Goal: Information Seeking & Learning: Find contact information

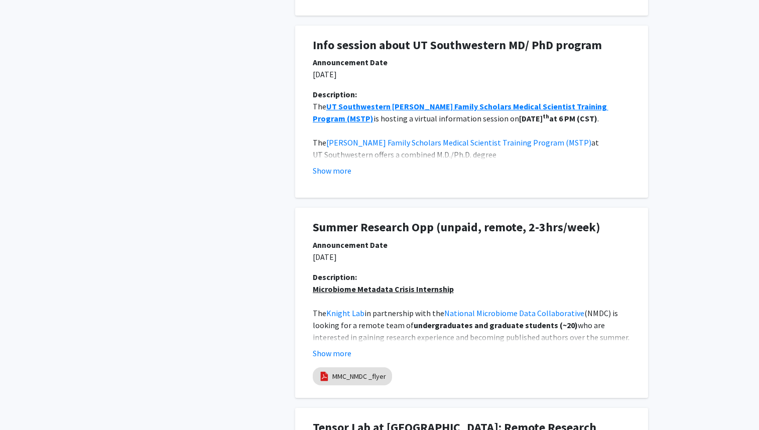
scroll to position [573, 0]
click at [333, 169] on button "Show more" at bounding box center [332, 170] width 39 height 12
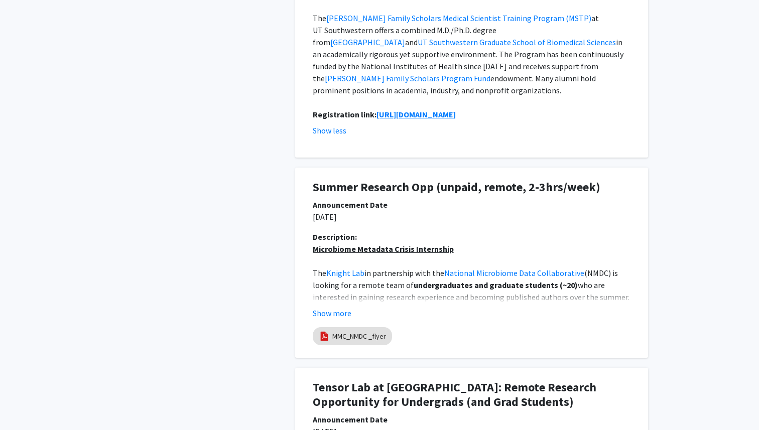
scroll to position [706, 0]
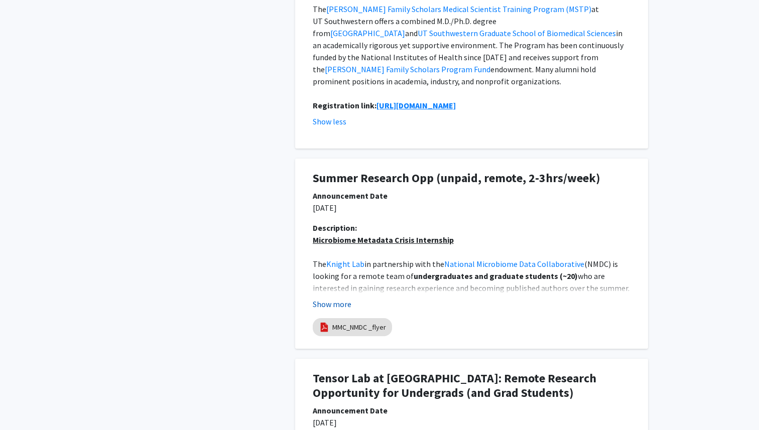
click at [336, 298] on button "Show more" at bounding box center [332, 304] width 39 height 12
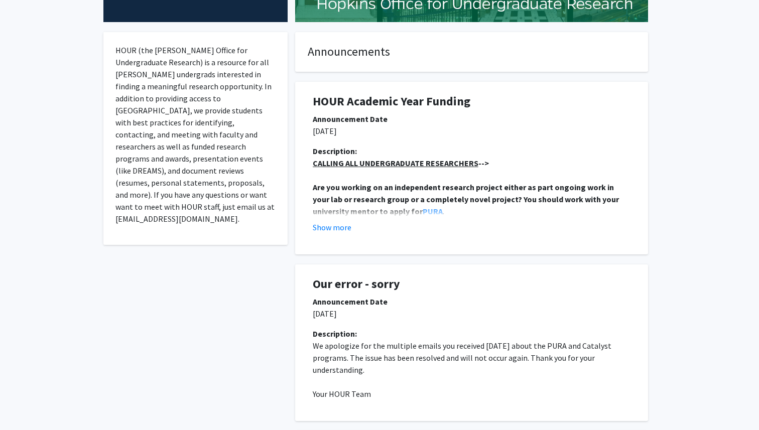
scroll to position [0, 0]
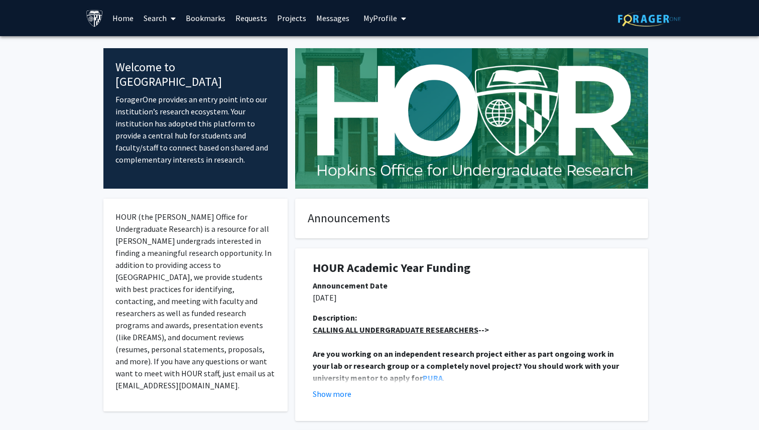
click at [163, 18] on link "Search" at bounding box center [160, 18] width 42 height 35
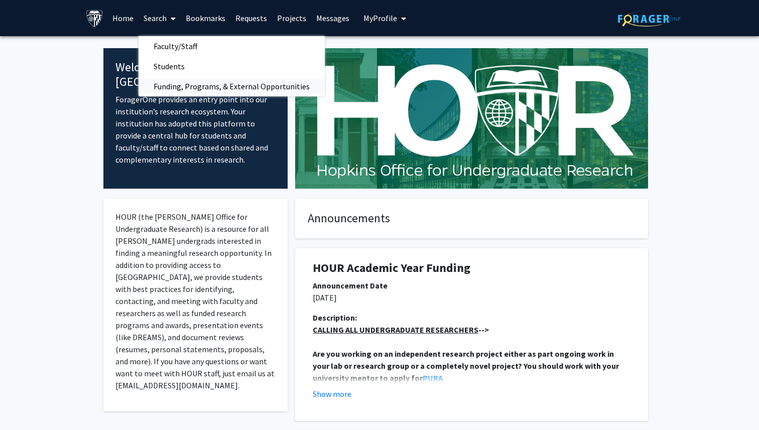
click at [187, 86] on span "Funding, Programs, & External Opportunities" at bounding box center [232, 86] width 186 height 20
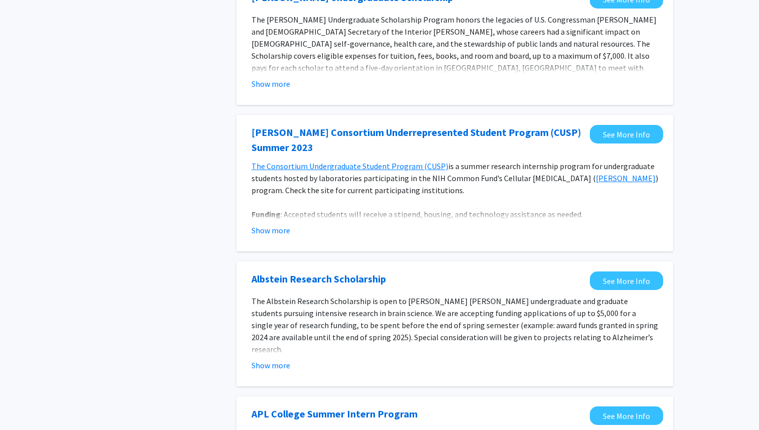
scroll to position [394, 0]
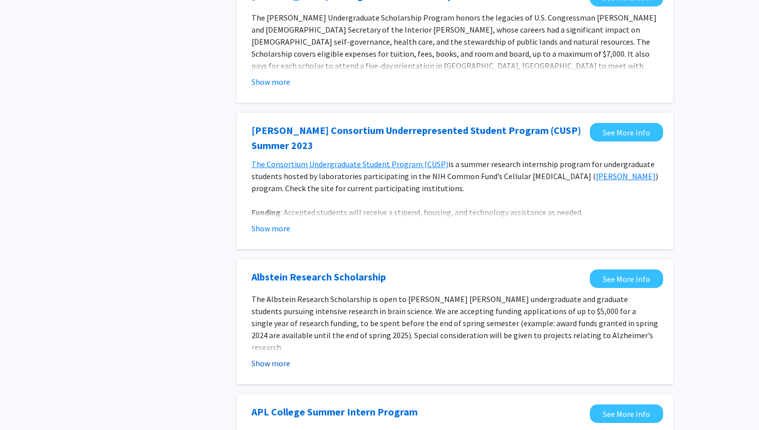
click at [284, 363] on button "Show more" at bounding box center [271, 364] width 39 height 12
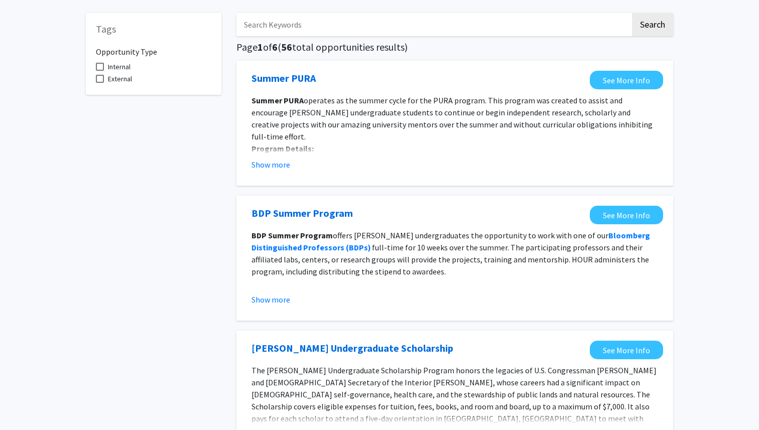
scroll to position [0, 0]
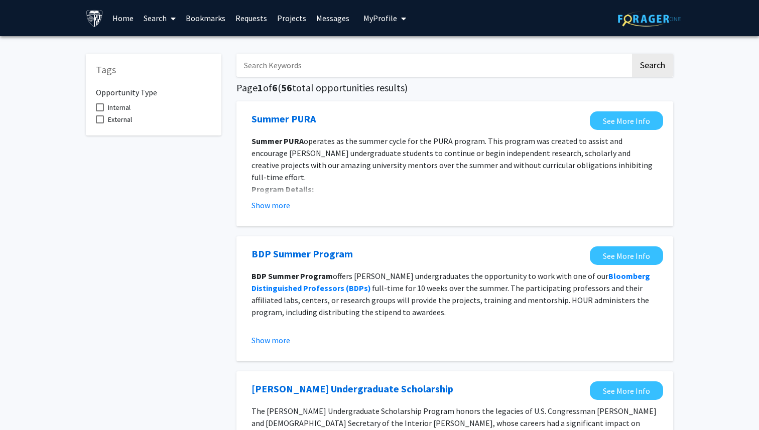
click at [143, 21] on link "Search" at bounding box center [160, 18] width 42 height 35
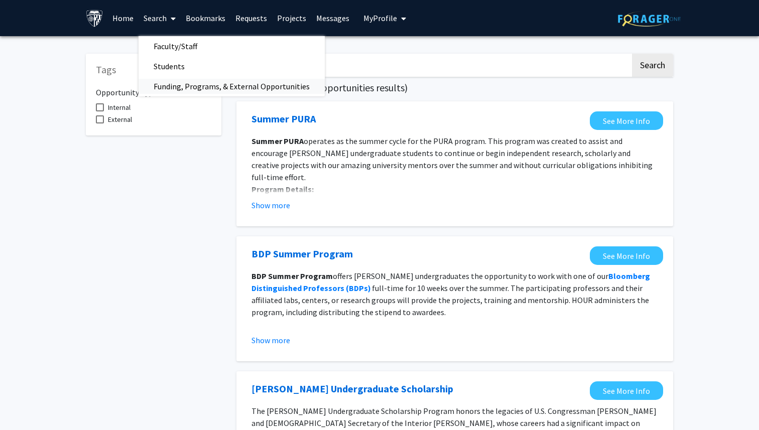
click at [192, 84] on span "Funding, Programs, & External Opportunities" at bounding box center [232, 86] width 186 height 20
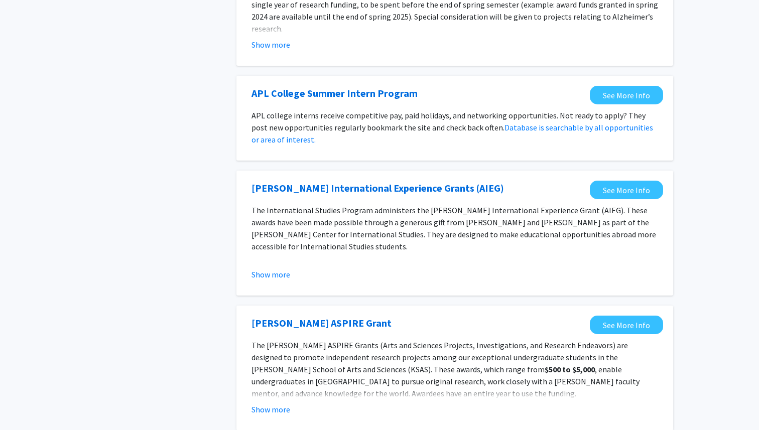
scroll to position [703, 0]
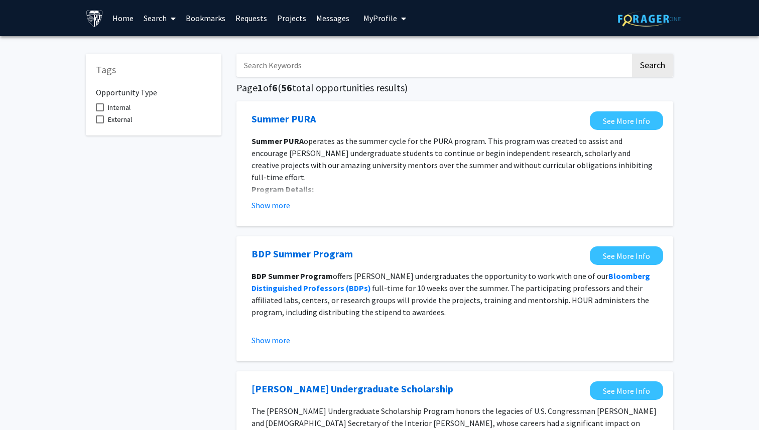
click at [168, 19] on span at bounding box center [171, 18] width 9 height 35
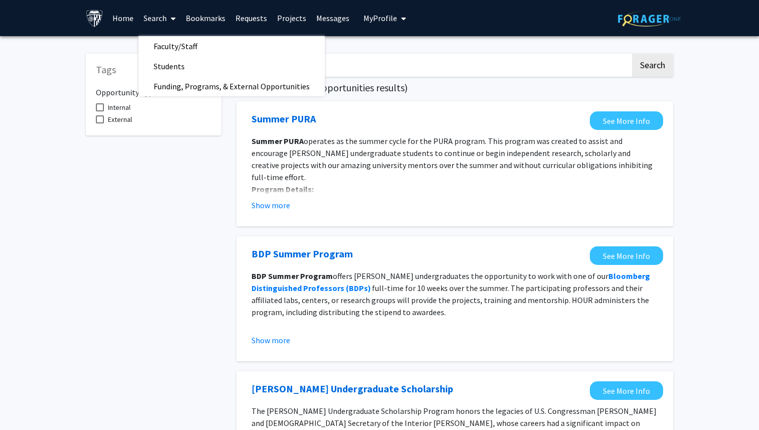
click at [250, 18] on link "Requests" at bounding box center [252, 18] width 42 height 35
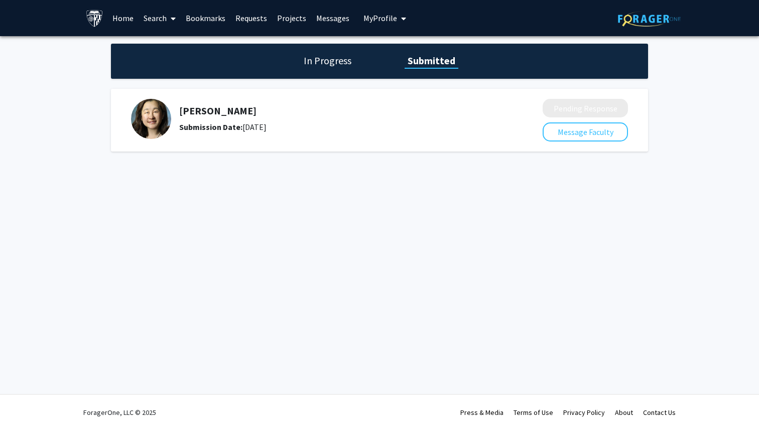
click at [147, 128] on img at bounding box center [151, 119] width 40 height 40
click at [268, 123] on div "Submission Date: May 19, 2025" at bounding box center [334, 127] width 310 height 12
click at [335, 64] on h1 "In Progress" at bounding box center [328, 61] width 54 height 14
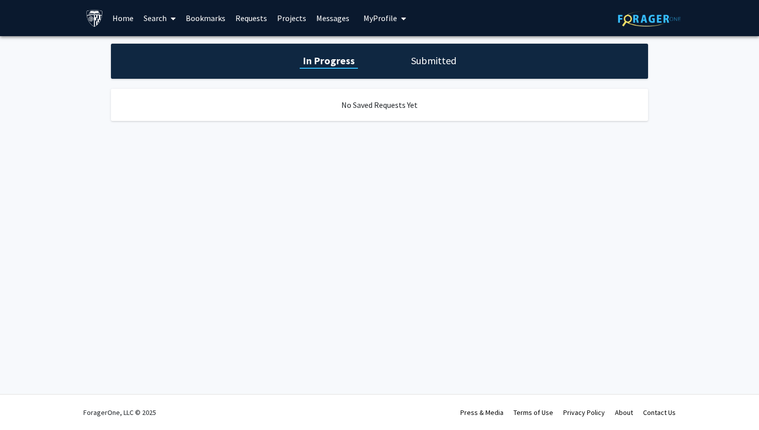
click at [296, 20] on link "Projects" at bounding box center [291, 18] width 39 height 35
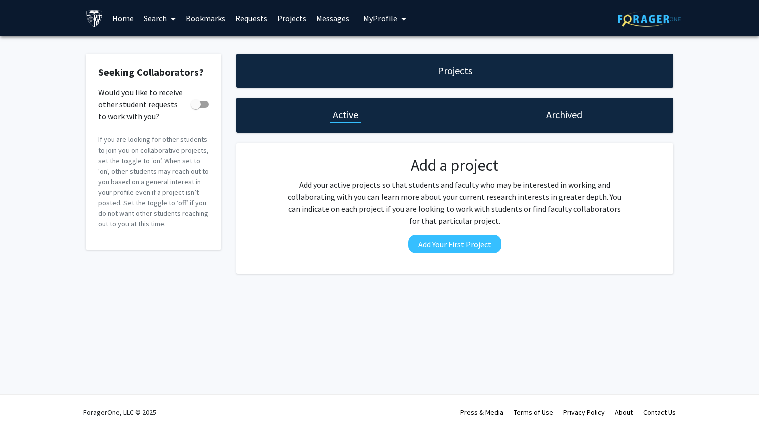
click at [473, 68] on div "Projects" at bounding box center [455, 71] width 41 height 14
click at [378, 20] on span "My Profile" at bounding box center [381, 18] width 34 height 10
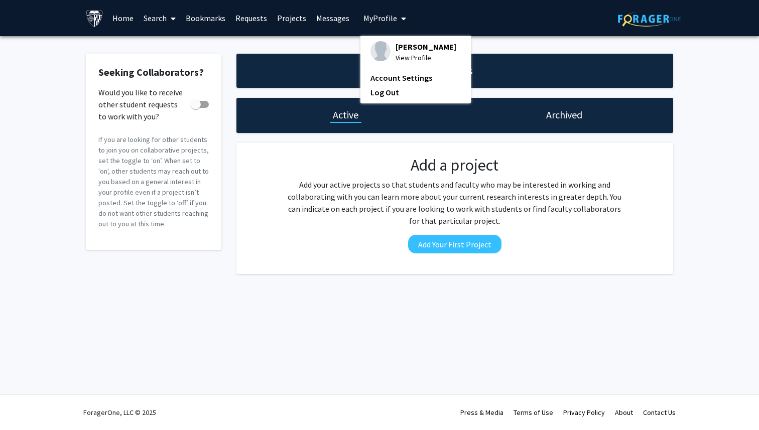
click at [122, 18] on link "Home" at bounding box center [122, 18] width 31 height 35
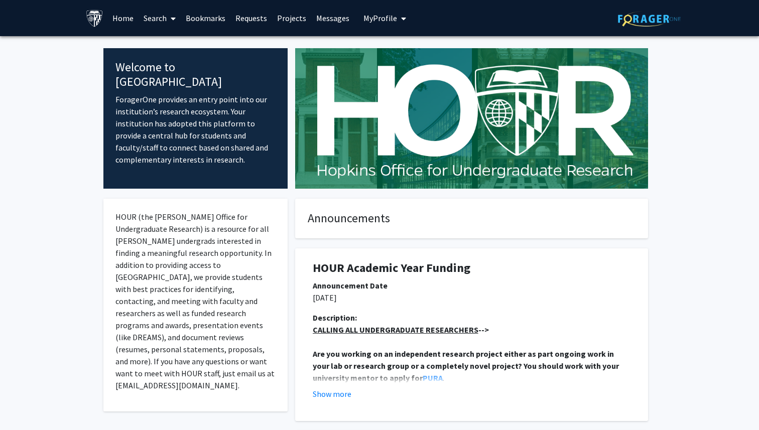
click at [251, 18] on link "Requests" at bounding box center [252, 18] width 42 height 35
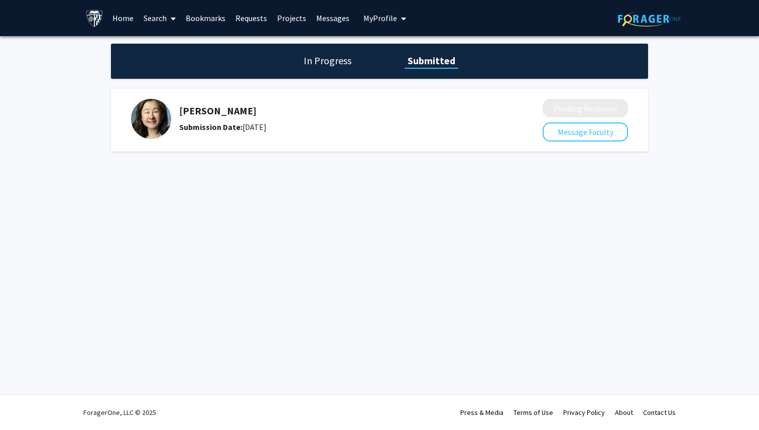
click at [281, 23] on link "Projects" at bounding box center [291, 18] width 39 height 35
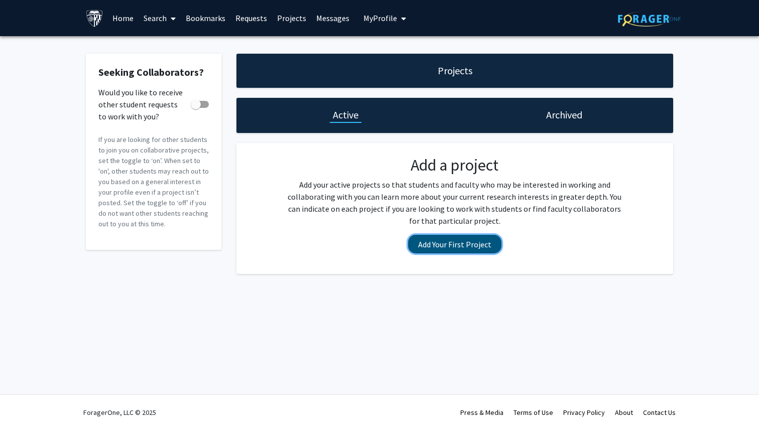
click at [430, 248] on button "Add Your First Project" at bounding box center [454, 244] width 93 height 19
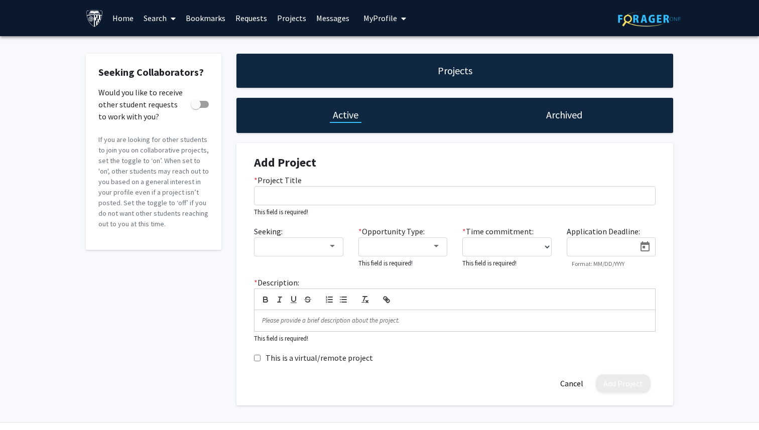
click at [464, 62] on div "Projects" at bounding box center [455, 71] width 437 height 34
click at [573, 120] on h1 "Archived" at bounding box center [564, 115] width 36 height 14
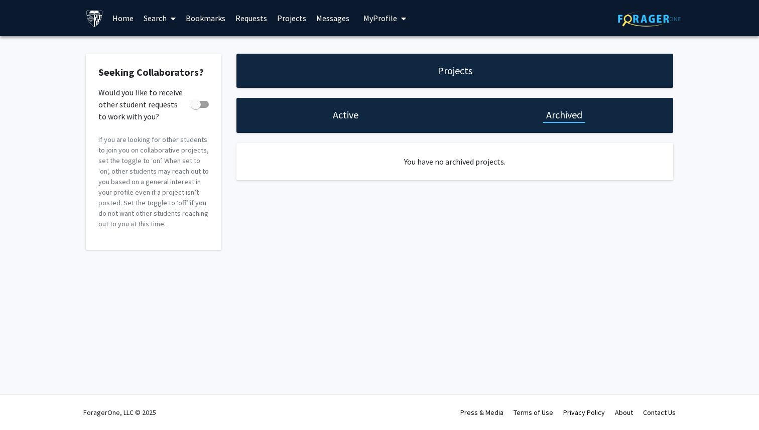
click at [193, 103] on span at bounding box center [196, 104] width 10 height 10
click at [195, 108] on input "Would you like to receive other student requests to work with you?" at bounding box center [195, 108] width 1 height 1
checkbox input "true"
click at [285, 22] on link "Projects" at bounding box center [291, 18] width 39 height 35
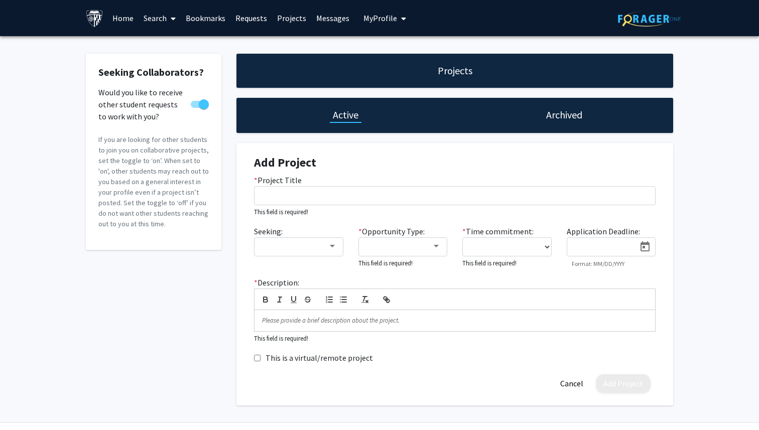
click at [327, 16] on link "Messages" at bounding box center [332, 18] width 43 height 35
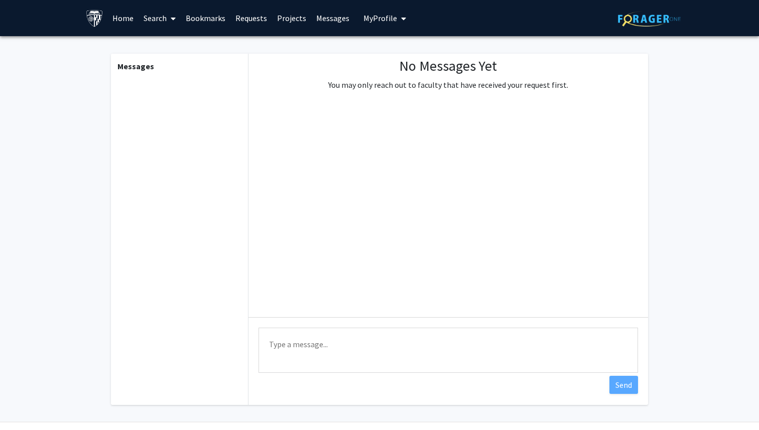
click at [370, 21] on span "My Profile" at bounding box center [381, 18] width 34 height 10
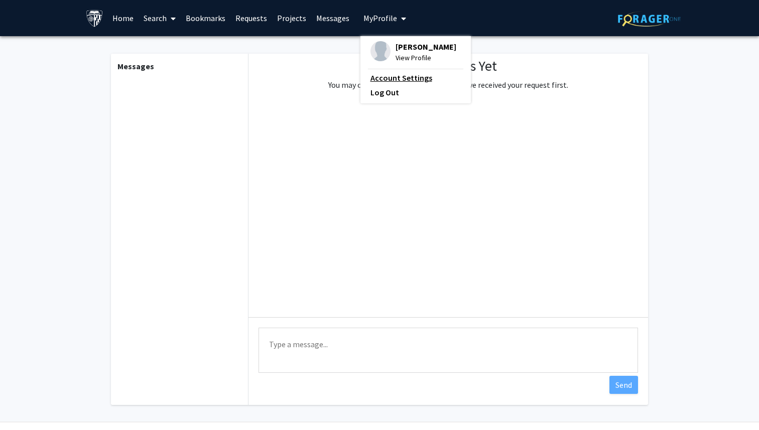
click at [392, 74] on link "Account Settings" at bounding box center [416, 78] width 90 height 12
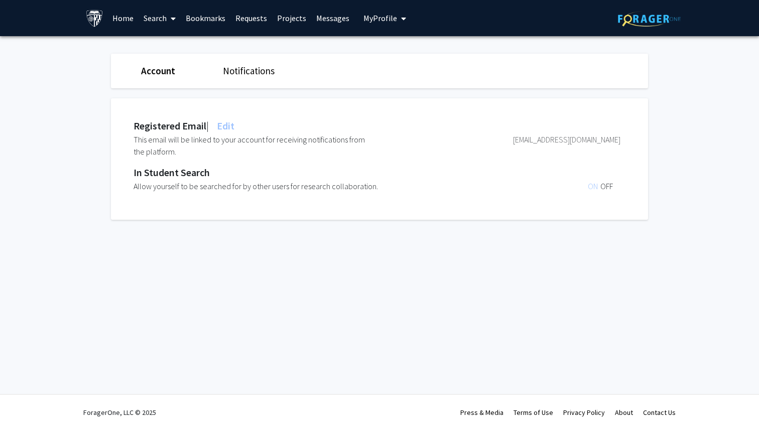
click at [92, 20] on img at bounding box center [95, 19] width 18 height 18
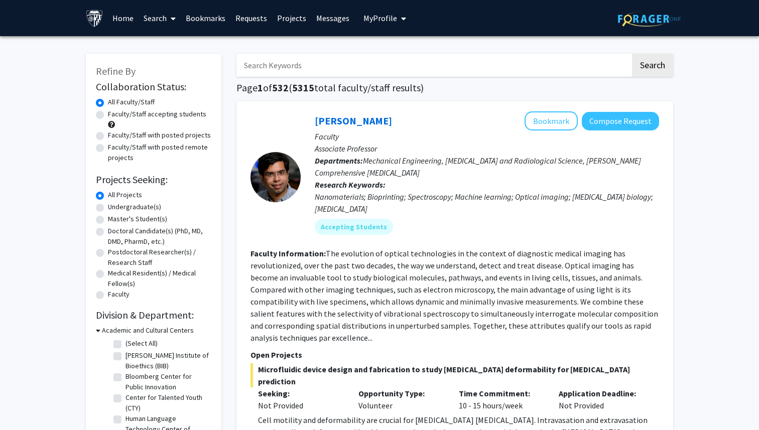
click at [146, 220] on label "Master's Student(s)" at bounding box center [137, 219] width 59 height 11
click at [115, 220] on input "Master's Student(s)" at bounding box center [111, 217] width 7 height 7
radio input "true"
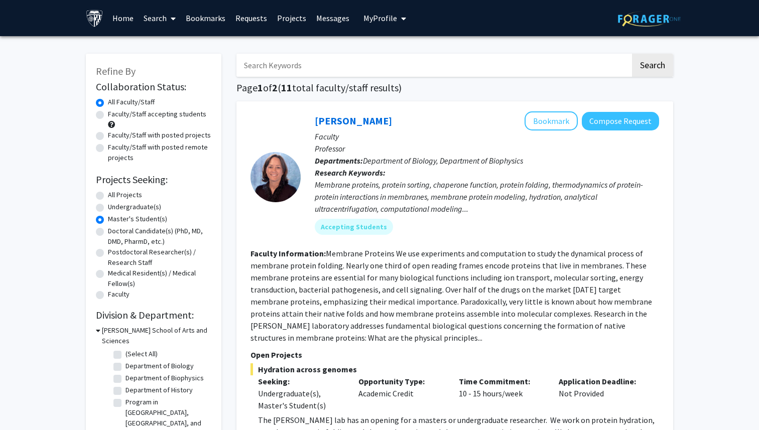
click at [145, 114] on label "Faculty/Staff accepting students" at bounding box center [157, 114] width 98 height 11
click at [115, 114] on input "Faculty/Staff accepting students" at bounding box center [111, 112] width 7 height 7
radio input "true"
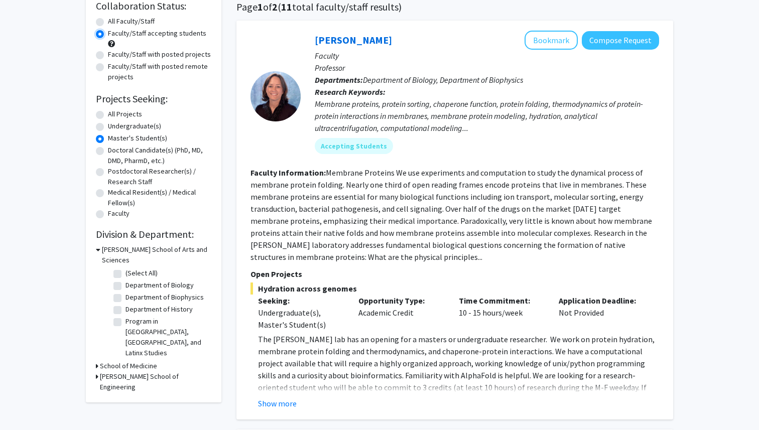
scroll to position [82, 0]
click at [135, 279] on label "Department of Biology" at bounding box center [160, 284] width 68 height 11
click at [132, 279] on input "Department of Biology" at bounding box center [129, 282] width 7 height 7
checkbox input "true"
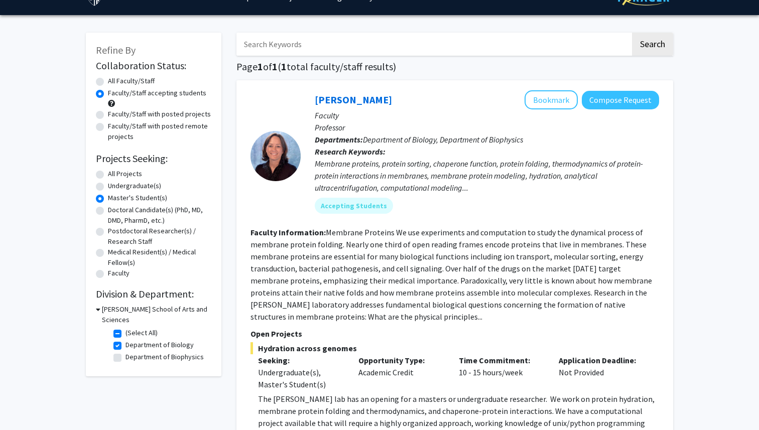
scroll to position [25, 0]
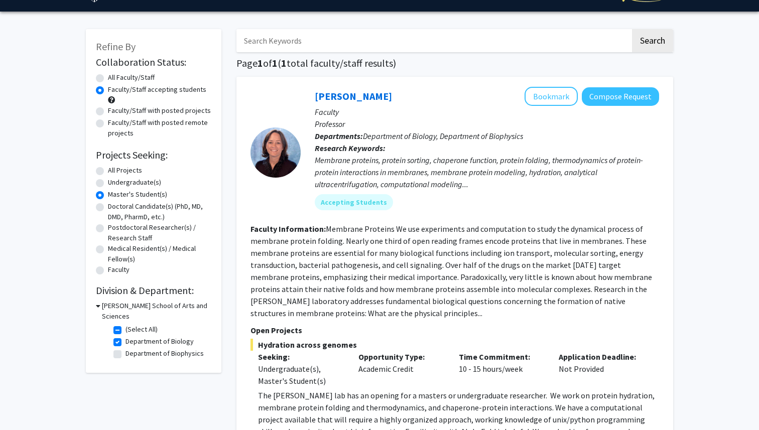
click at [129, 324] on label "(Select All)" at bounding box center [142, 329] width 32 height 11
click at [129, 324] on input "(Select All)" at bounding box center [129, 327] width 7 height 7
checkbox input "false"
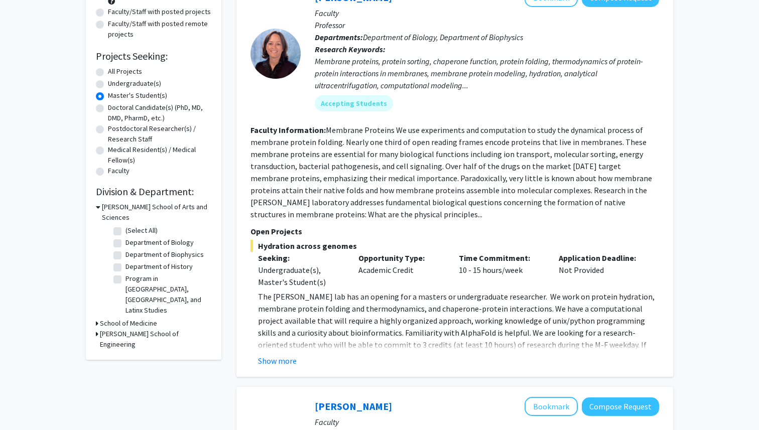
scroll to position [130, 0]
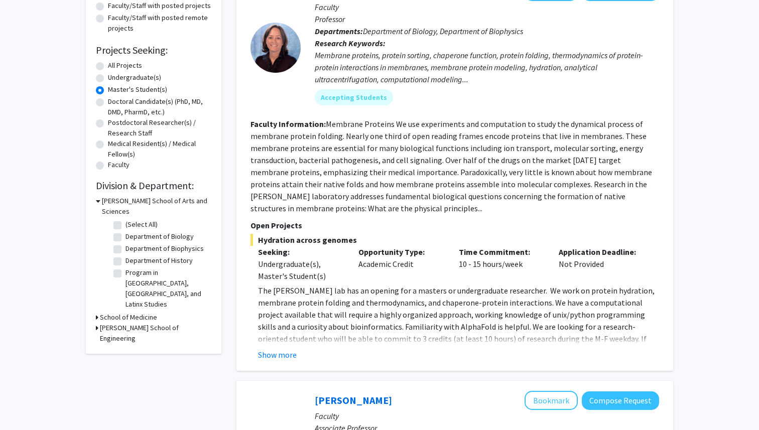
click at [130, 312] on h3 "School of Medicine" at bounding box center [128, 317] width 57 height 11
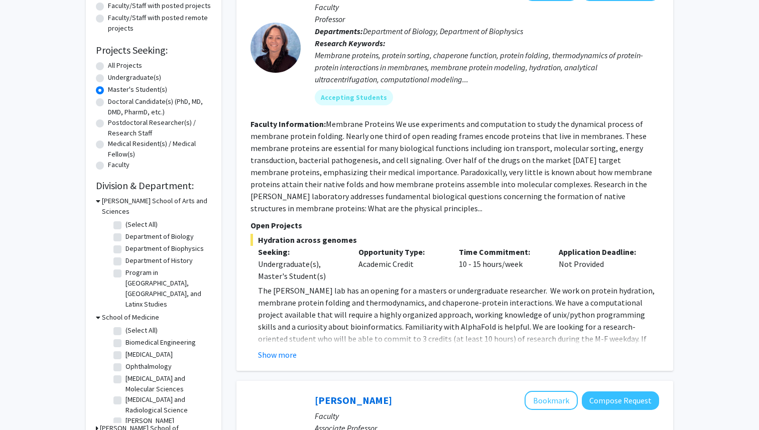
click at [149, 350] on label "Neurosurgery" at bounding box center [149, 355] width 47 height 11
click at [132, 350] on input "Neurosurgery" at bounding box center [129, 353] width 7 height 7
checkbox input "true"
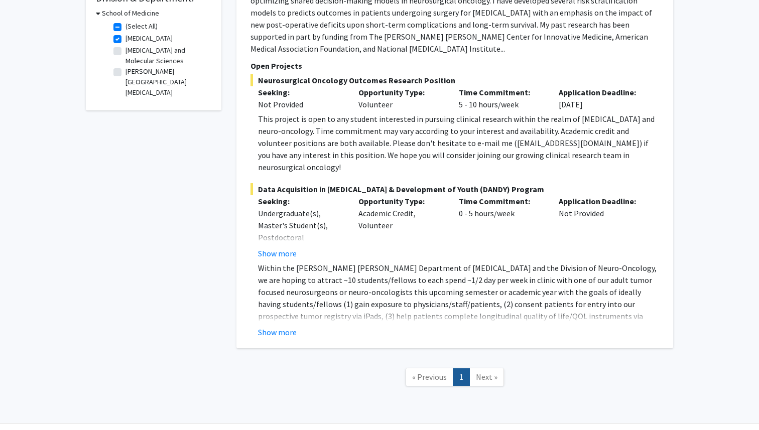
scroll to position [318, 0]
click at [279, 325] on button "Show more" at bounding box center [277, 331] width 39 height 12
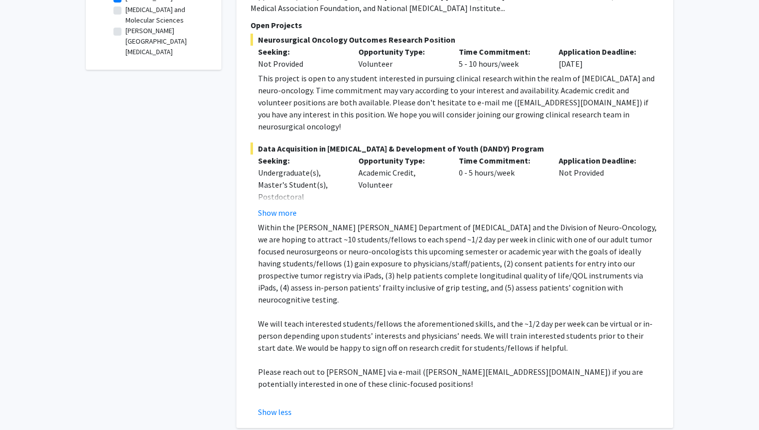
scroll to position [346, 0]
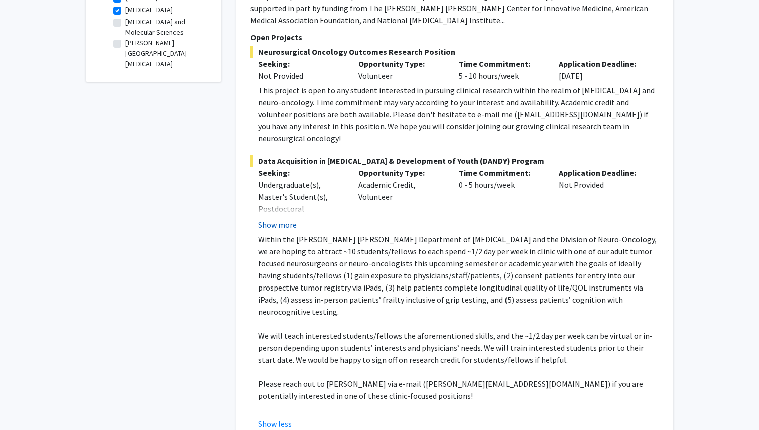
click at [285, 219] on button "Show more" at bounding box center [277, 225] width 39 height 12
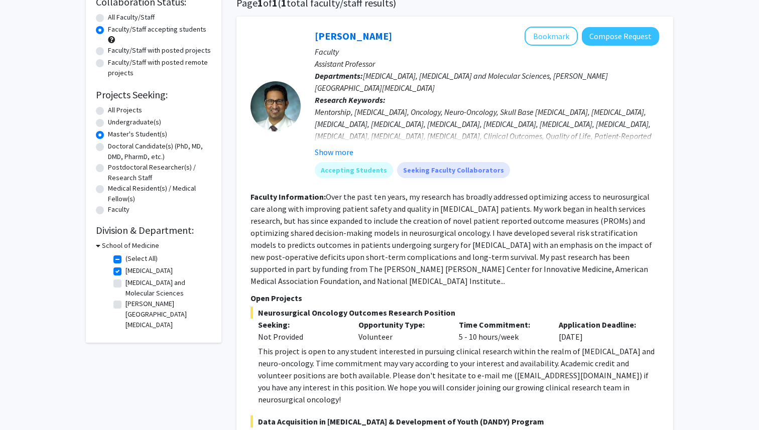
scroll to position [82, 0]
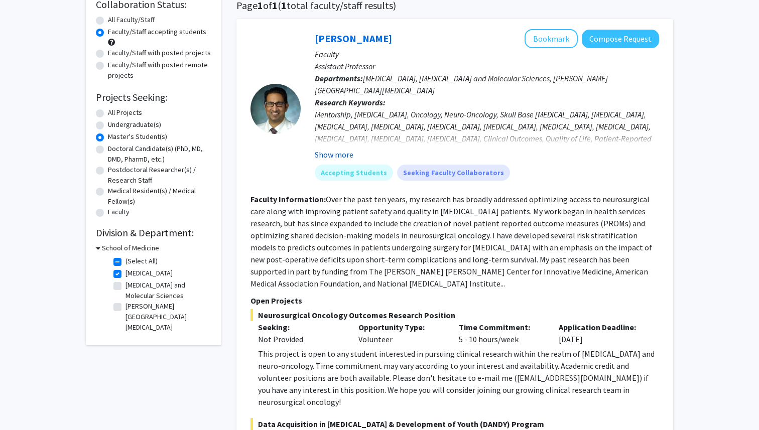
click at [329, 155] on button "Show more" at bounding box center [334, 155] width 39 height 12
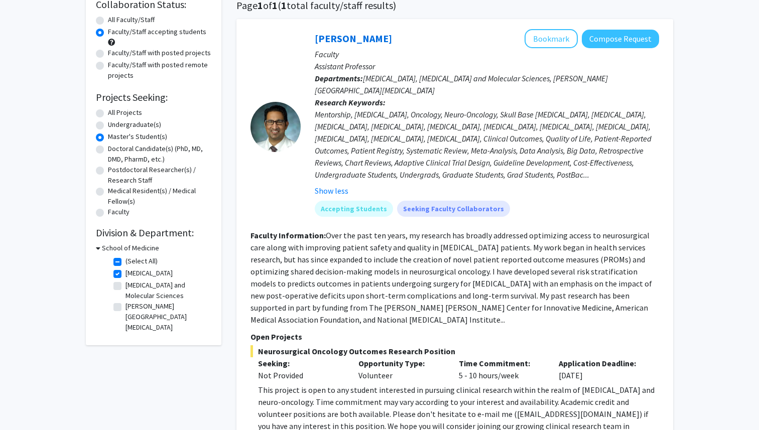
click at [136, 262] on label "(Select All)" at bounding box center [142, 261] width 32 height 11
click at [132, 262] on input "(Select All)" at bounding box center [129, 259] width 7 height 7
checkbox input "false"
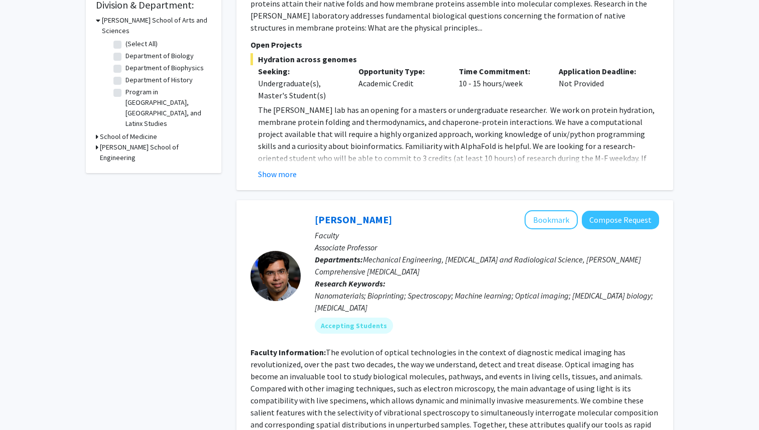
scroll to position [129, 0]
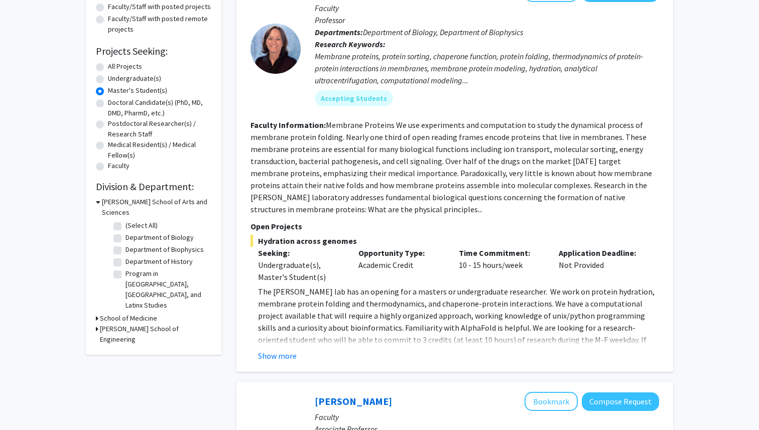
click at [128, 313] on h3 "School of Medicine" at bounding box center [128, 318] width 57 height 11
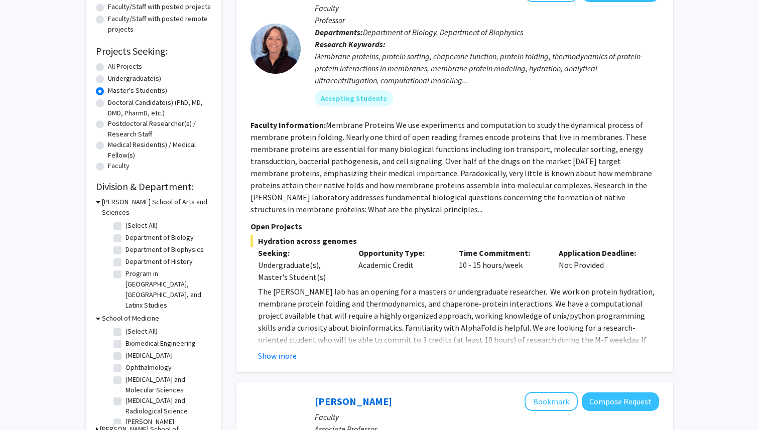
click at [134, 326] on label "(Select All)" at bounding box center [142, 331] width 32 height 11
click at [132, 326] on input "(Select All)" at bounding box center [129, 329] width 7 height 7
checkbox input "true"
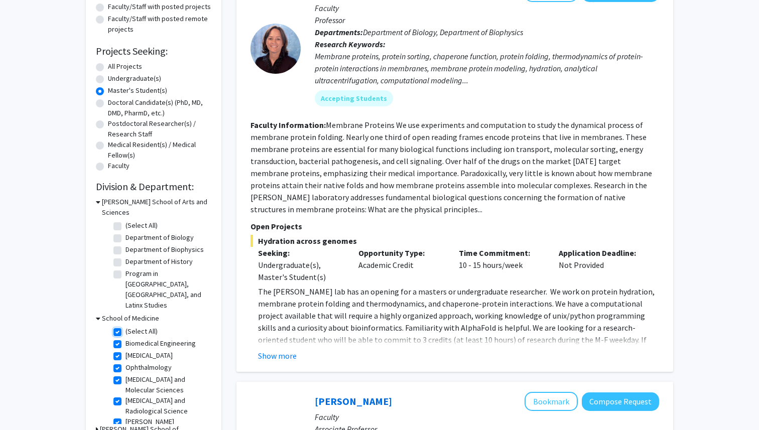
checkbox input "true"
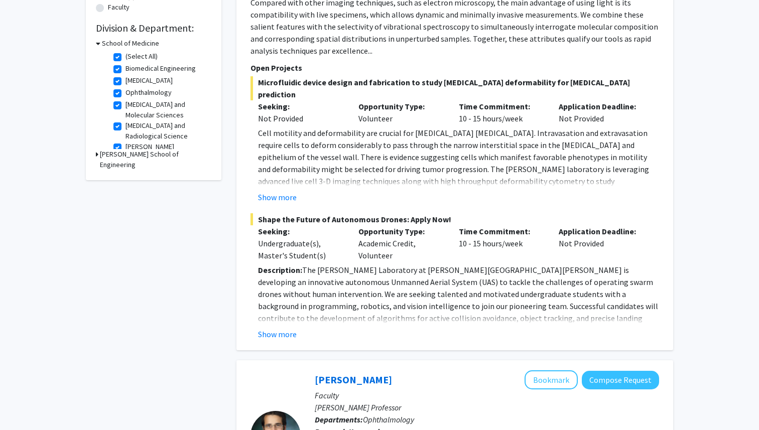
scroll to position [289, 0]
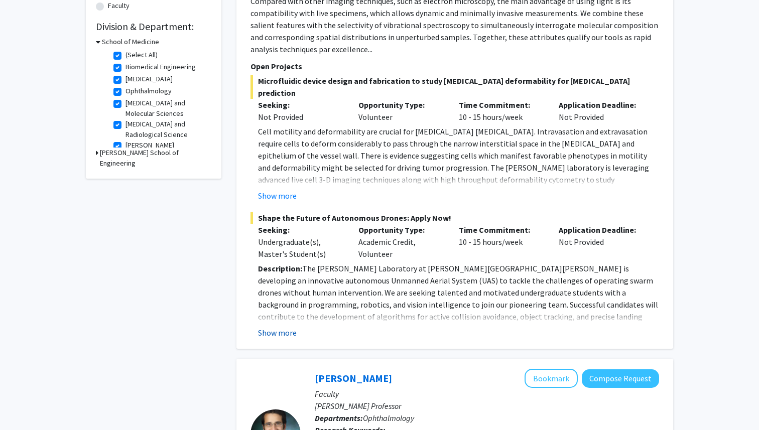
click at [270, 327] on button "Show more" at bounding box center [277, 333] width 39 height 12
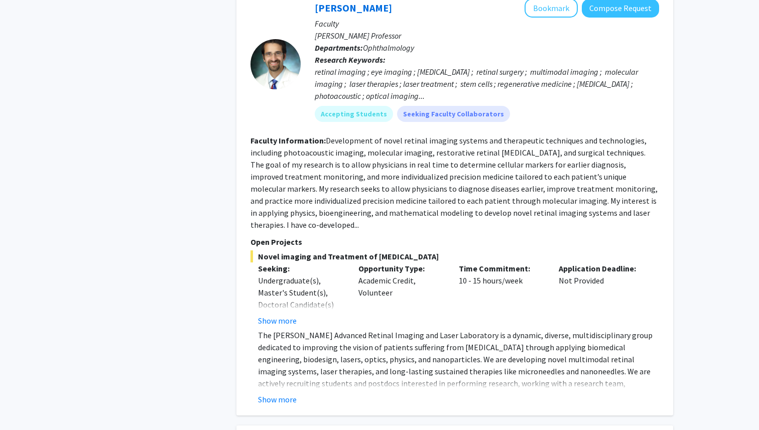
scroll to position [961, 0]
click at [275, 393] on button "Show more" at bounding box center [277, 399] width 39 height 12
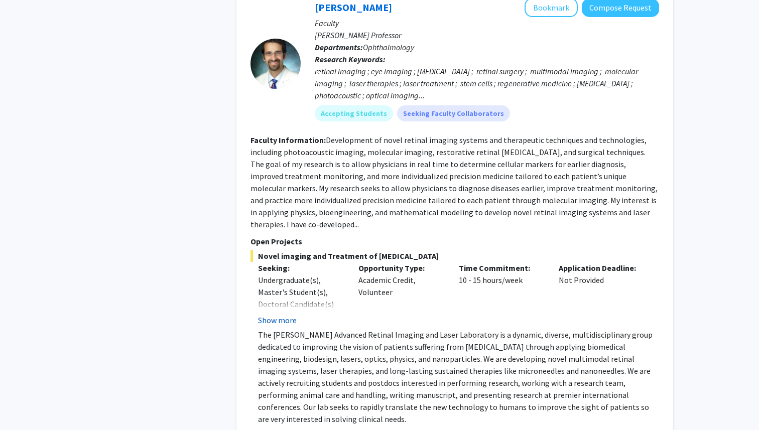
click at [288, 314] on button "Show more" at bounding box center [277, 320] width 39 height 12
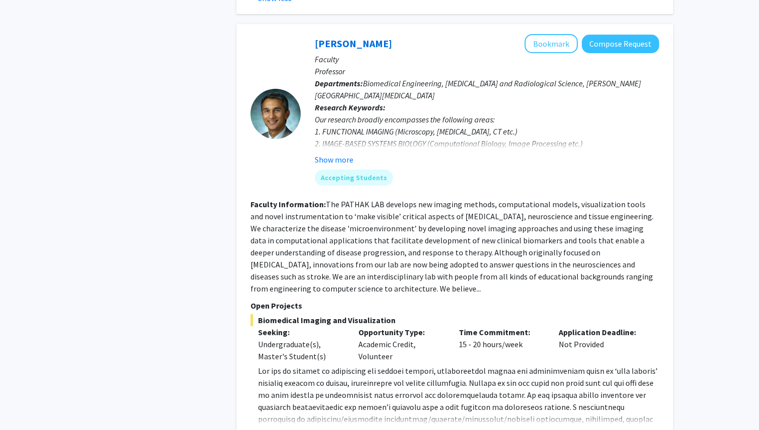
scroll to position [1485, 0]
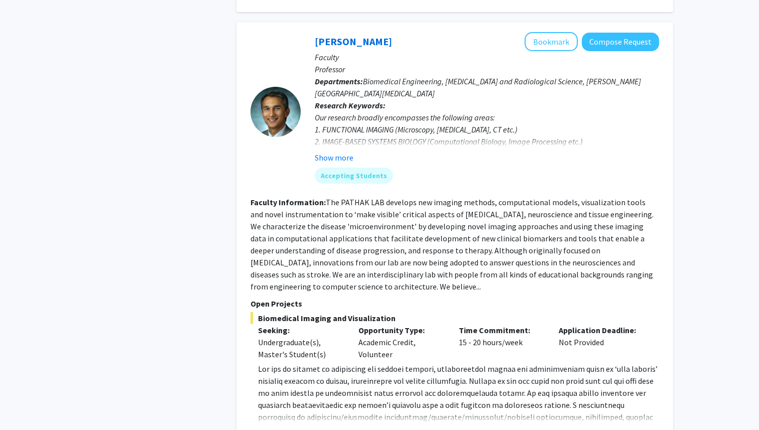
click at [275, 427] on button "Show more" at bounding box center [277, 433] width 39 height 12
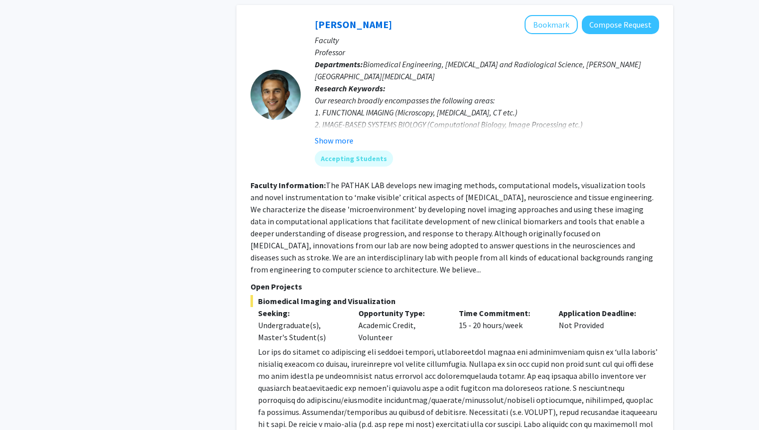
scroll to position [1514, 0]
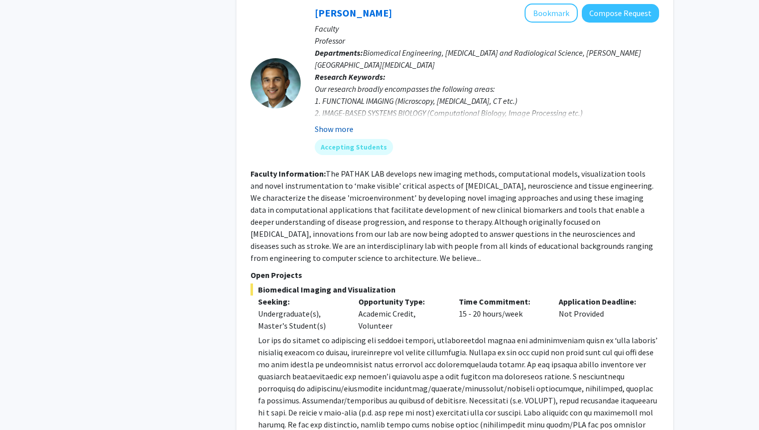
click at [343, 123] on button "Show more" at bounding box center [334, 129] width 39 height 12
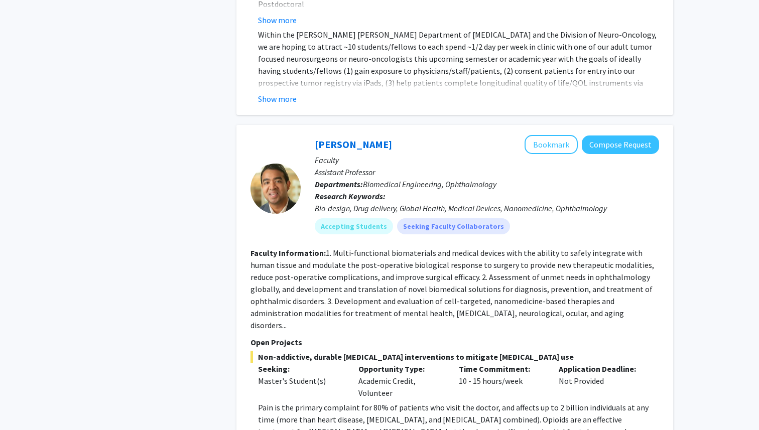
scroll to position [2479, 0]
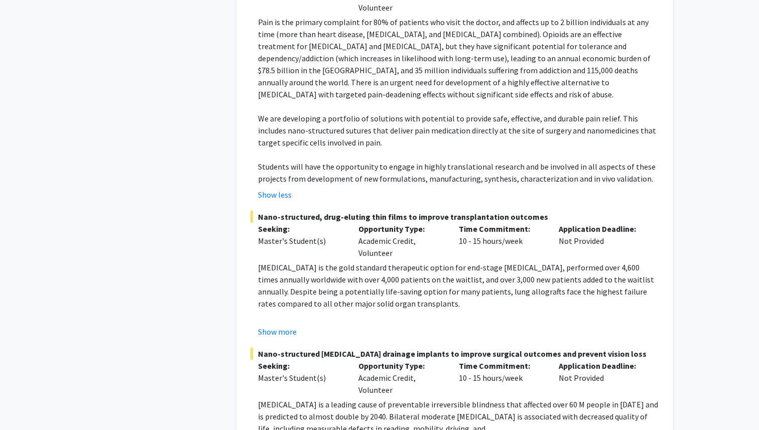
scroll to position [2873, 0]
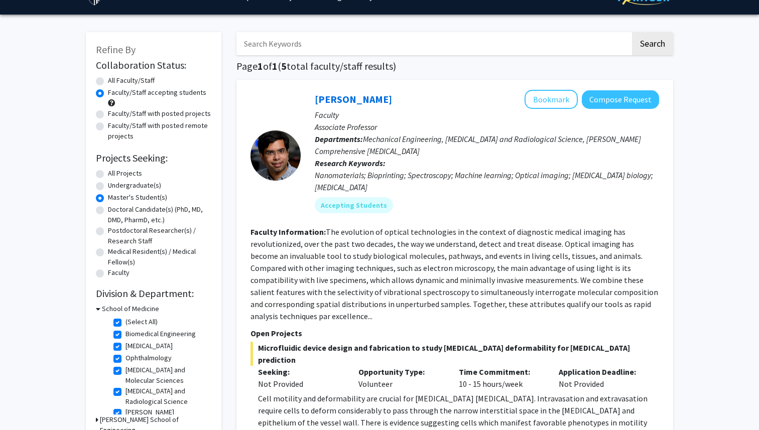
scroll to position [0, 0]
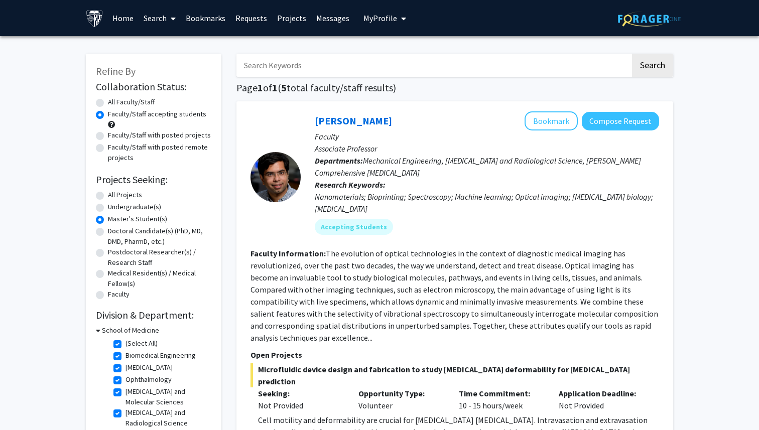
click at [158, 149] on label "Faculty/Staff with posted remote projects" at bounding box center [159, 152] width 103 height 21
click at [115, 149] on input "Faculty/Staff with posted remote projects" at bounding box center [111, 145] width 7 height 7
radio input "true"
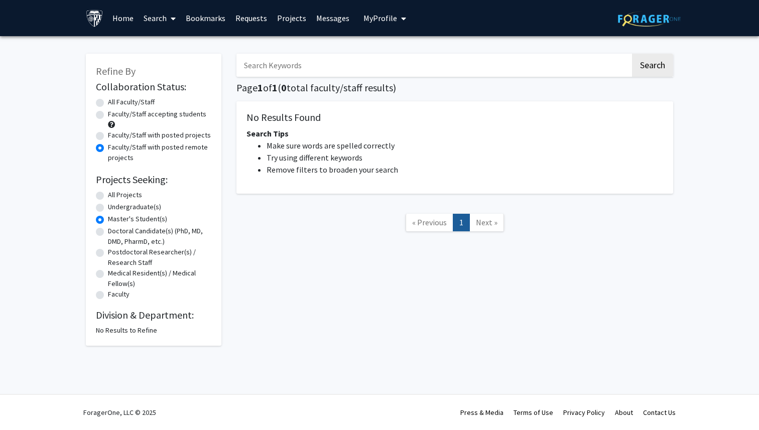
click at [136, 194] on label "All Projects" at bounding box center [125, 195] width 34 height 11
click at [115, 194] on input "All Projects" at bounding box center [111, 193] width 7 height 7
radio input "true"
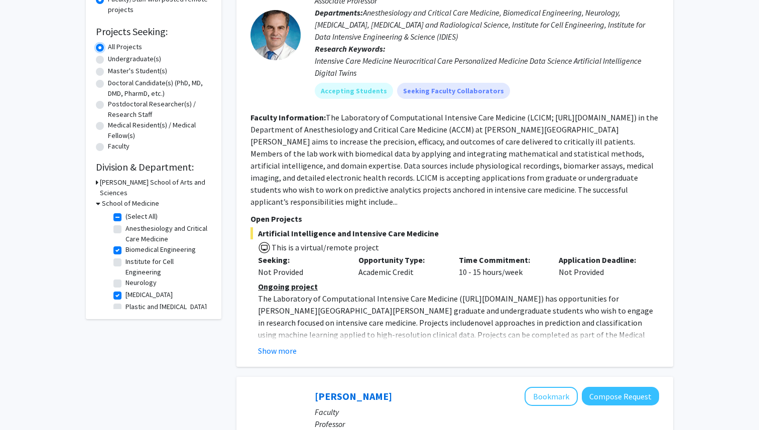
scroll to position [125, 0]
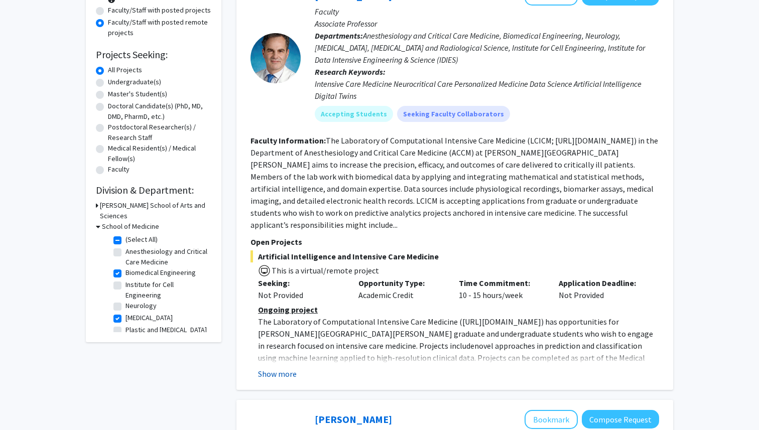
click at [283, 368] on button "Show more" at bounding box center [277, 374] width 39 height 12
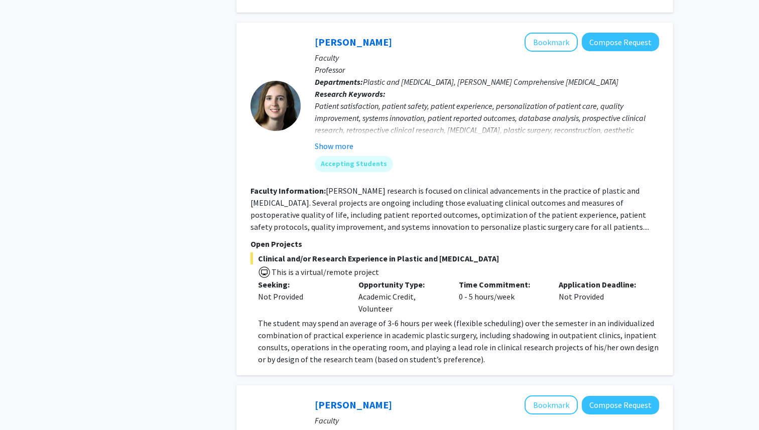
scroll to position [577, 0]
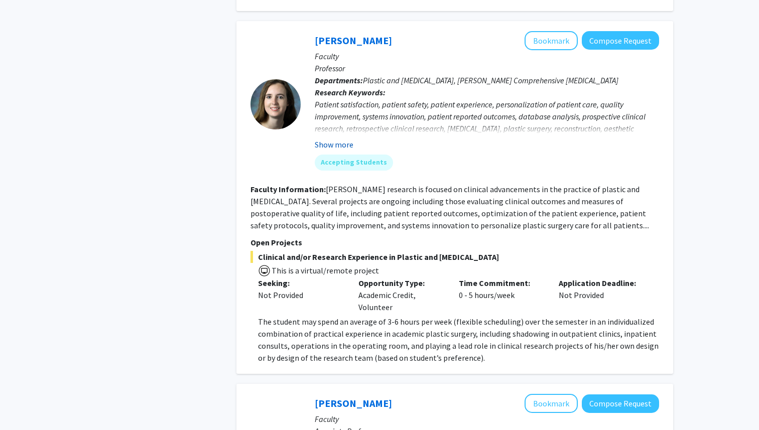
click at [334, 139] on button "Show more" at bounding box center [334, 145] width 39 height 12
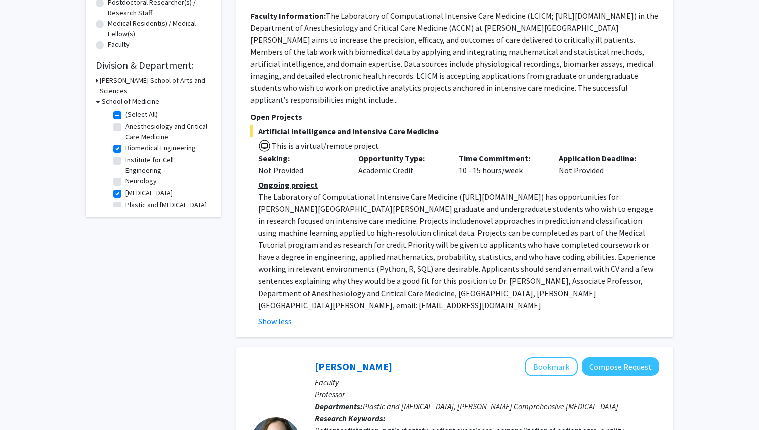
scroll to position [251, 0]
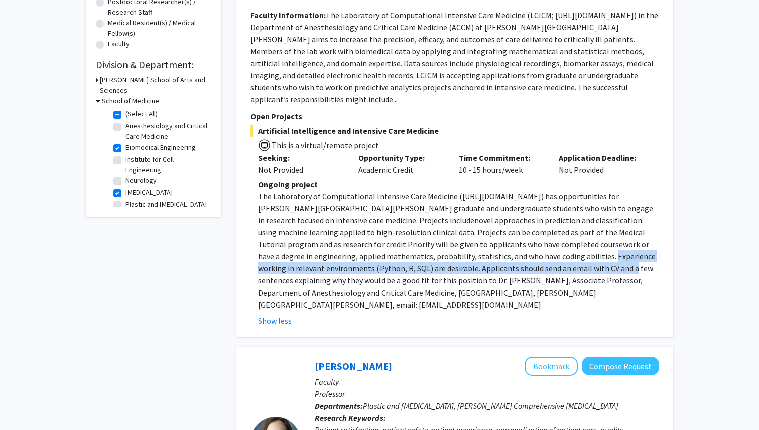
drag, startPoint x: 435, startPoint y: 245, endPoint x: 448, endPoint y: 256, distance: 17.1
click at [448, 256] on p "The Laboratory of Computational Intensive Care Medicine ( https://lcicm.jhmi.ed…" at bounding box center [458, 250] width 401 height 121
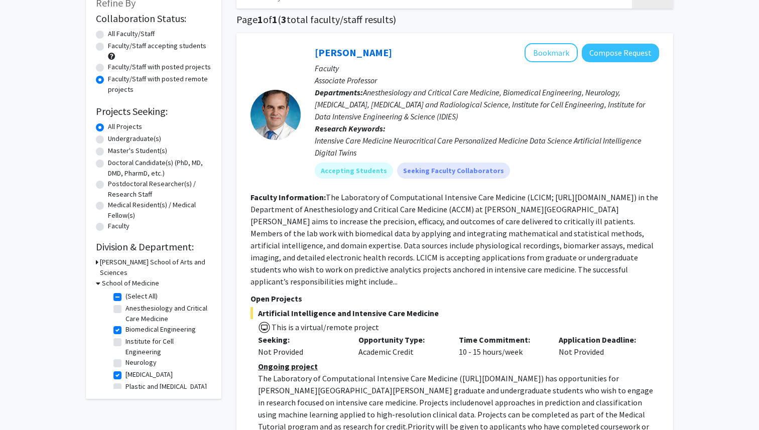
scroll to position [117, 0]
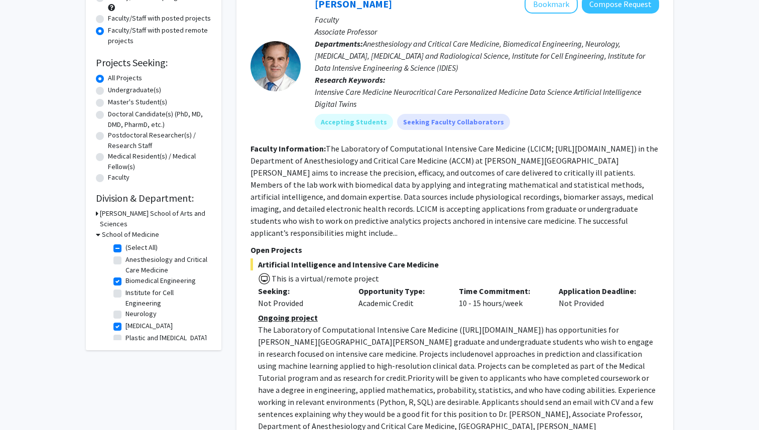
click at [531, 324] on p "The Laboratory of Computational Intensive Care Medicine ( https://lcicm.jhmi.ed…" at bounding box center [458, 384] width 401 height 121
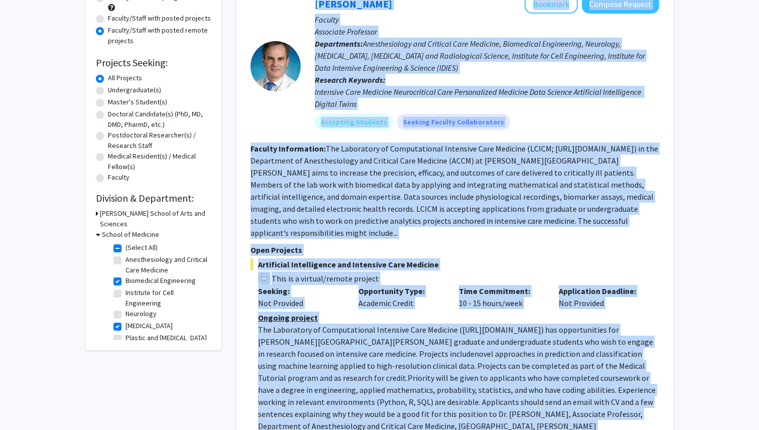
drag, startPoint x: 306, startPoint y: 7, endPoint x: 520, endPoint y: 412, distance: 458.5
click at [520, 412] on fg-search-faculty "Robert Stevens Bookmark Compose Request Faculty Associate Professor Departments…" at bounding box center [455, 227] width 409 height 466
copy fg-search-faculty "Robert Stevens Bookmark Compose Request Faculty Associate Professor Departments…"
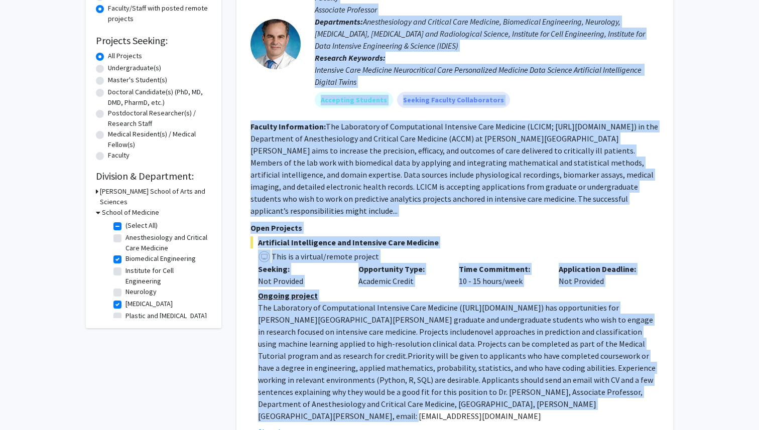
scroll to position [143, 0]
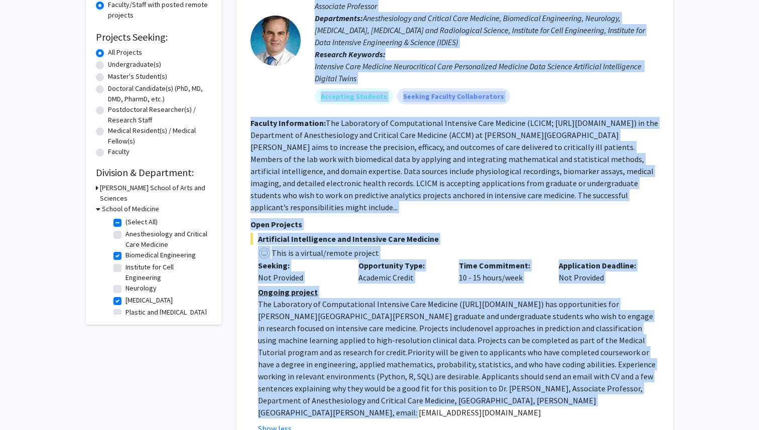
click at [454, 286] on p "Ongoing project" at bounding box center [458, 292] width 401 height 12
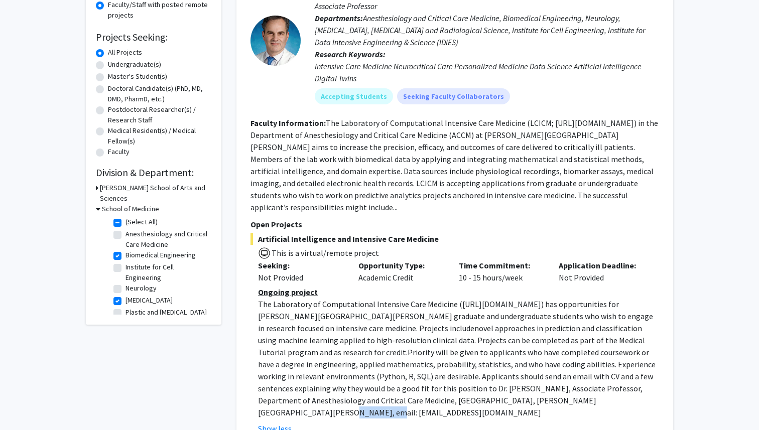
drag, startPoint x: 404, startPoint y: 388, endPoint x: 451, endPoint y: 390, distance: 47.3
click at [451, 390] on p "The Laboratory of Computational Intensive Care Medicine ( https://lcicm.jhmi.ed…" at bounding box center [458, 358] width 401 height 121
click at [477, 389] on p "The Laboratory of Computational Intensive Care Medicine ( https://lcicm.jhmi.ed…" at bounding box center [458, 358] width 401 height 121
drag, startPoint x: 402, startPoint y: 389, endPoint x: 477, endPoint y: 387, distance: 74.9
click at [477, 387] on p "The Laboratory of Computational Intensive Care Medicine ( https://lcicm.jhmi.ed…" at bounding box center [458, 358] width 401 height 121
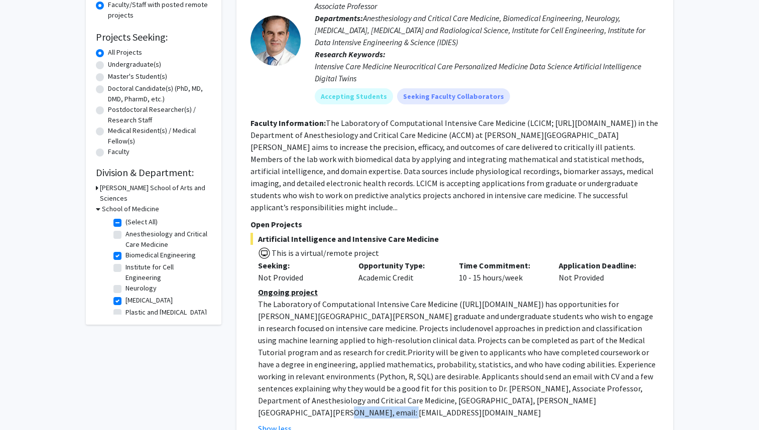
copy p "rstevens@jhmi.edu"
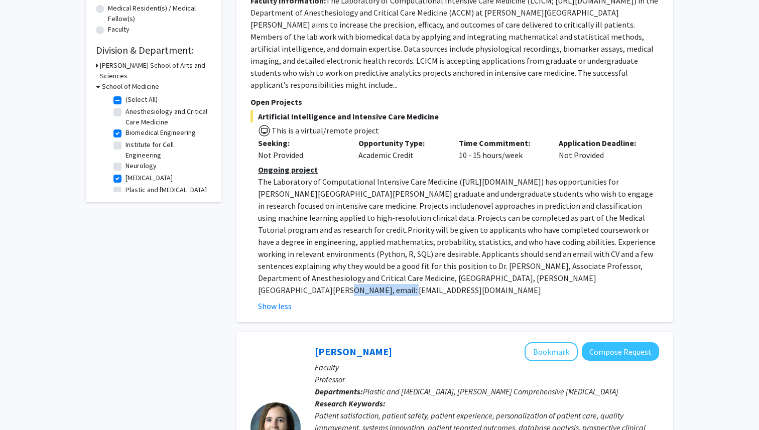
scroll to position [0, 0]
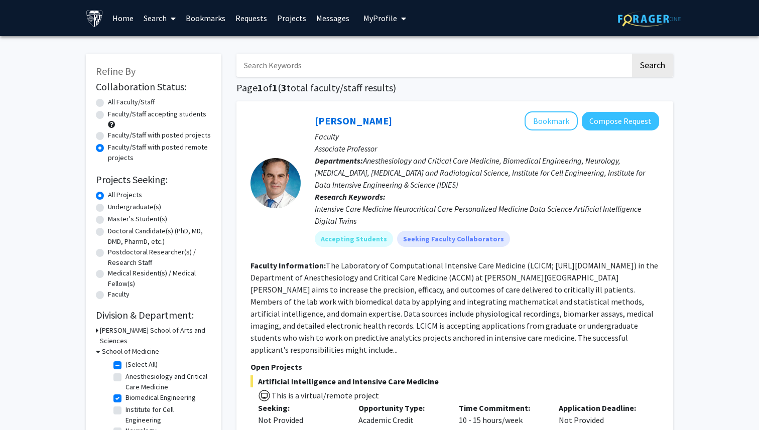
click at [130, 330] on h3 "[PERSON_NAME] School of Arts and Sciences" at bounding box center [155, 335] width 111 height 21
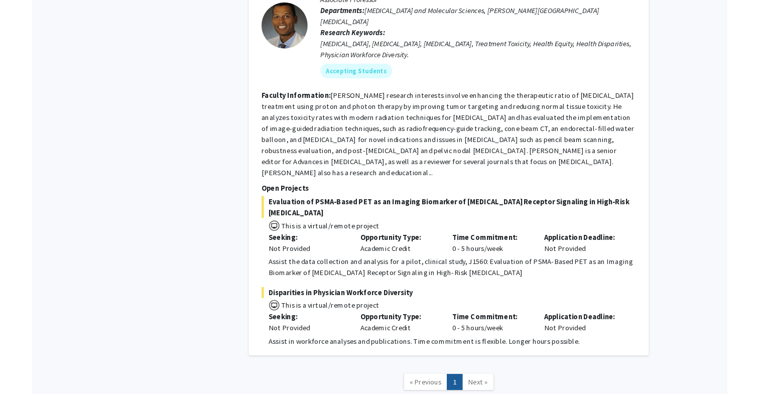
scroll to position [970, 0]
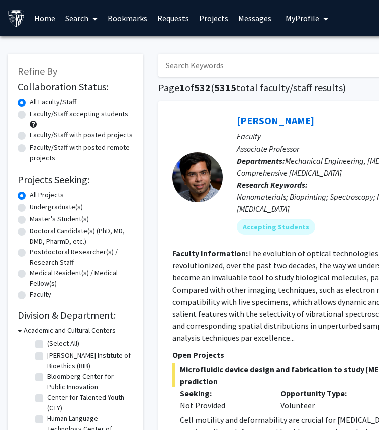
click at [104, 149] on label "Faculty/Staff with posted remote projects" at bounding box center [81, 152] width 103 height 21
click at [36, 149] on input "Faculty/Staff with posted remote projects" at bounding box center [33, 145] width 7 height 7
radio input "true"
